Goal: Information Seeking & Learning: Learn about a topic

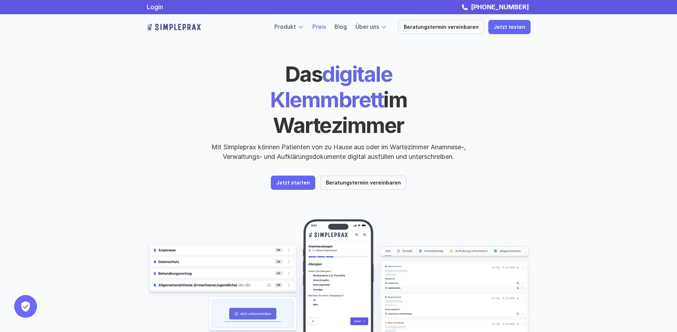
click at [326, 25] on link "Preis" at bounding box center [319, 26] width 14 height 7
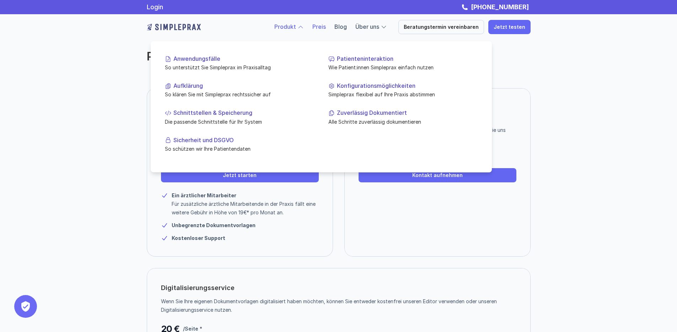
click at [296, 28] on link "Produkt" at bounding box center [285, 26] width 22 height 7
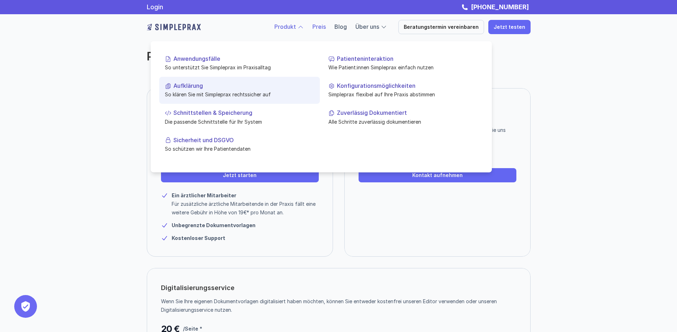
click at [231, 88] on p "Aufklärung" at bounding box center [243, 85] width 141 height 7
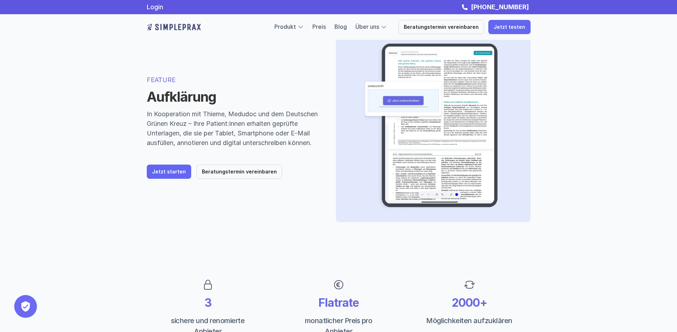
scroll to position [25, 0]
click at [170, 175] on p "Jetzt starten" at bounding box center [169, 172] width 34 height 6
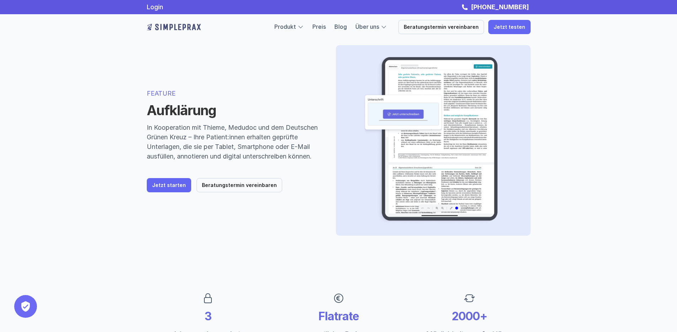
scroll to position [0, 0]
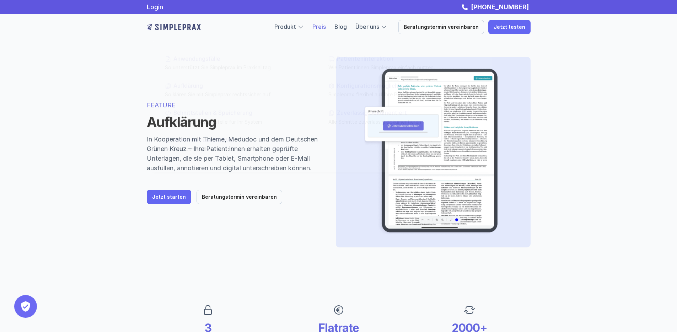
click at [326, 27] on link "Preis" at bounding box center [319, 26] width 14 height 7
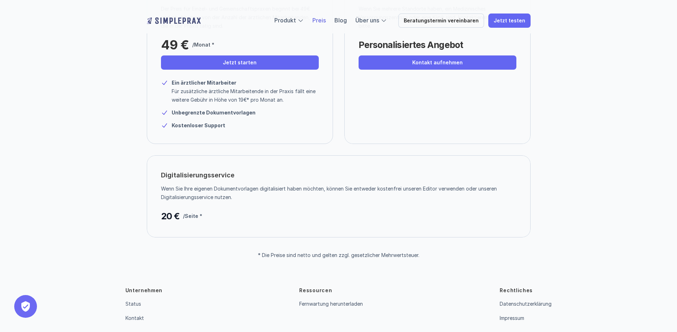
scroll to position [141, 0]
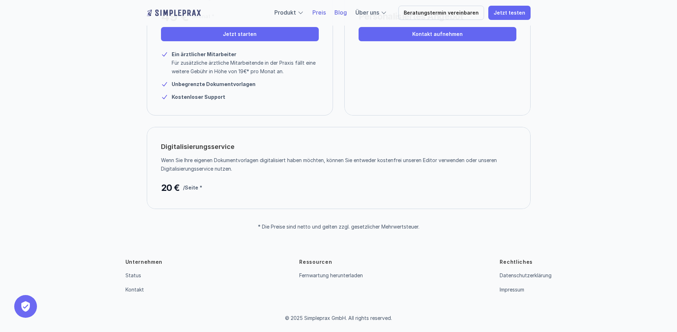
click at [347, 15] on link "Blog" at bounding box center [340, 12] width 12 height 7
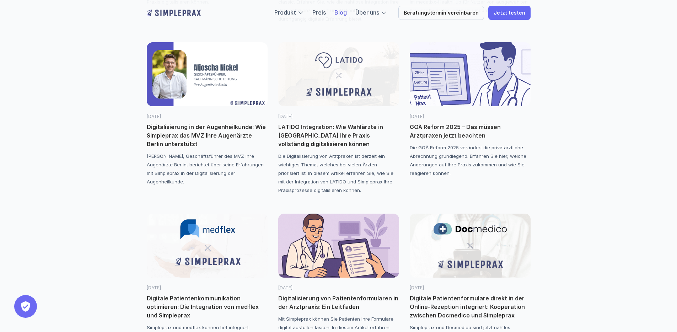
scroll to position [313, 0]
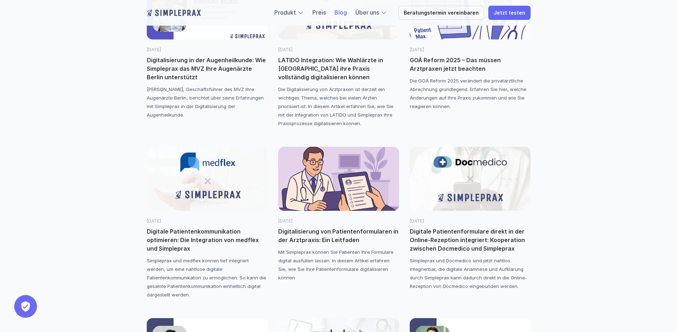
click at [315, 233] on p "Digitalisierung von Patientenformularen in der Arztpraxis: Ein Leitfaden" at bounding box center [338, 235] width 121 height 17
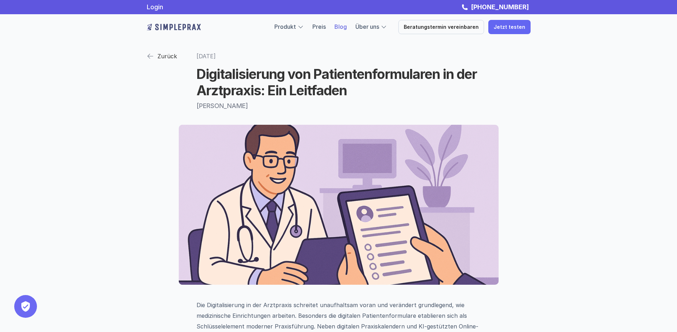
click at [347, 28] on link "Blog" at bounding box center [340, 26] width 12 height 7
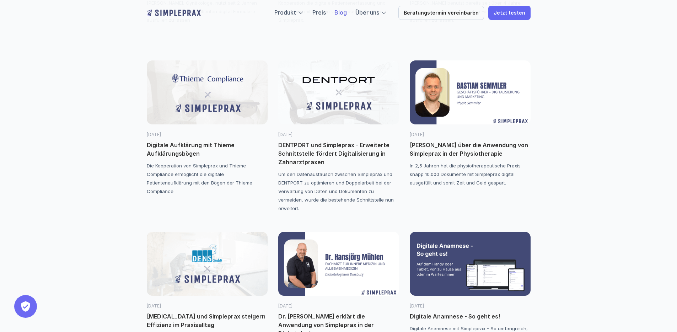
scroll to position [742, 0]
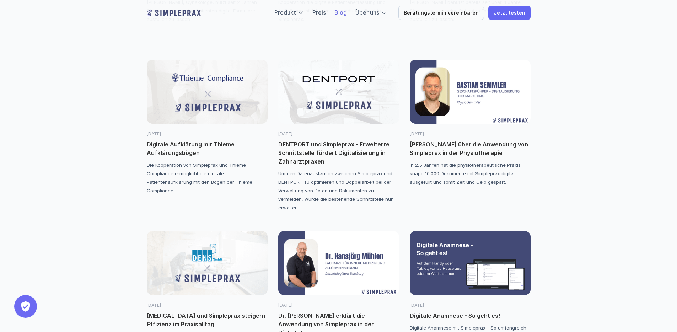
click at [187, 151] on p "Digitale Aufklärung mit Thieme Aufklärungsbögen" at bounding box center [207, 148] width 121 height 17
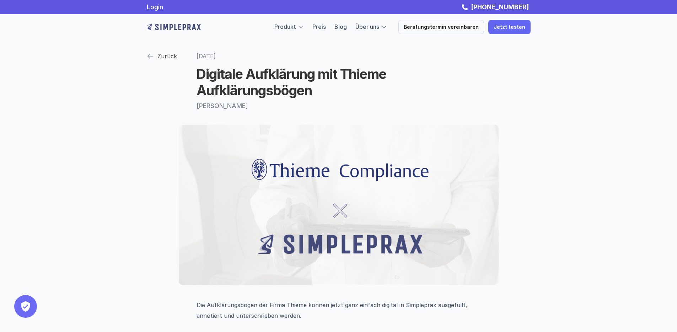
click at [169, 55] on p "Zurück" at bounding box center [167, 56] width 20 height 11
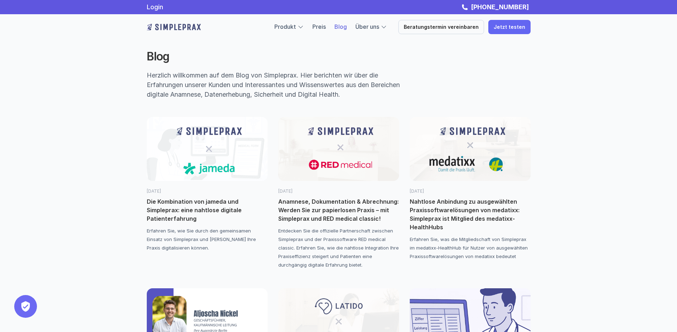
click at [213, 201] on p "Die Kombination von jameda und Simpleprax: eine nahtlose digitale Patienterfahr…" at bounding box center [207, 210] width 121 height 26
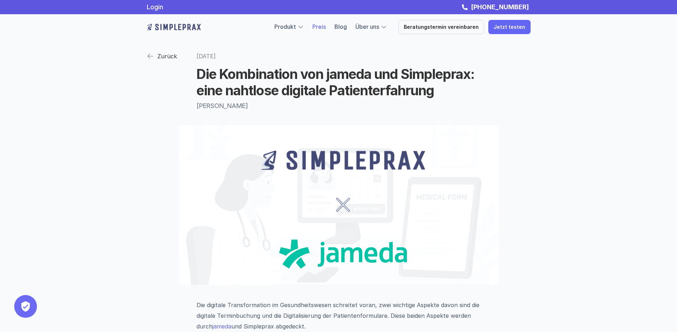
click at [323, 26] on link "Preis" at bounding box center [319, 26] width 14 height 7
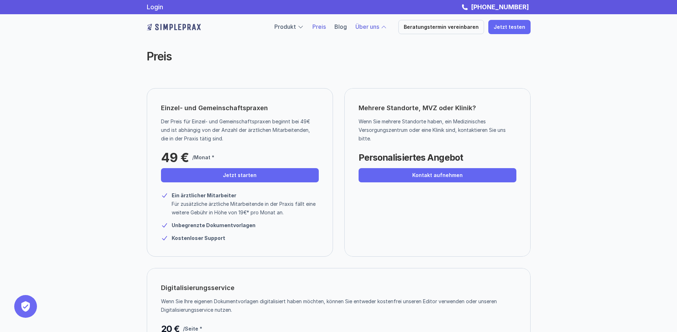
click at [371, 27] on link "Über uns" at bounding box center [367, 26] width 24 height 7
click at [371, 28] on link "Über uns" at bounding box center [367, 26] width 24 height 7
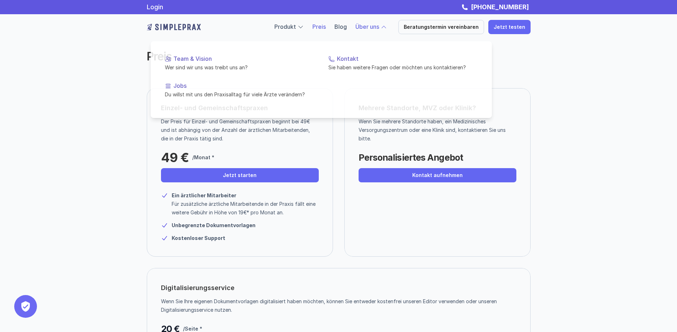
click at [387, 27] on div at bounding box center [384, 27] width 6 height 6
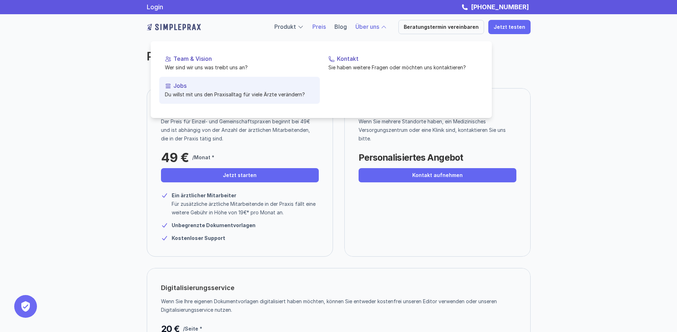
click at [288, 95] on p "Du willst mit uns den Praxisalltag für viele Ärzte verändern?" at bounding box center [239, 94] width 149 height 7
